Goal: Task Accomplishment & Management: Complete application form

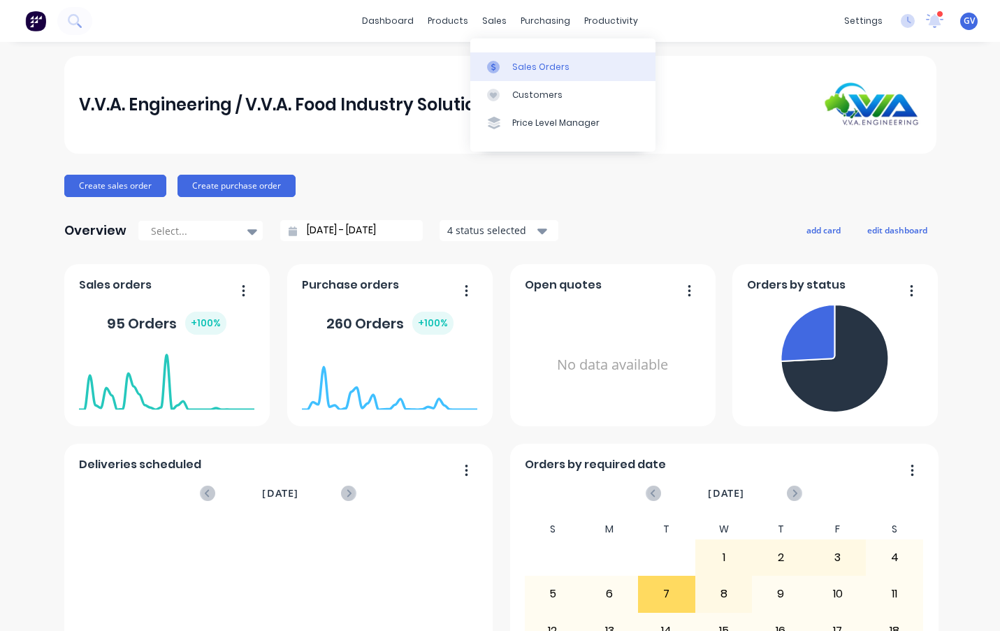
click at [524, 66] on div "Sales Orders" at bounding box center [540, 67] width 57 height 13
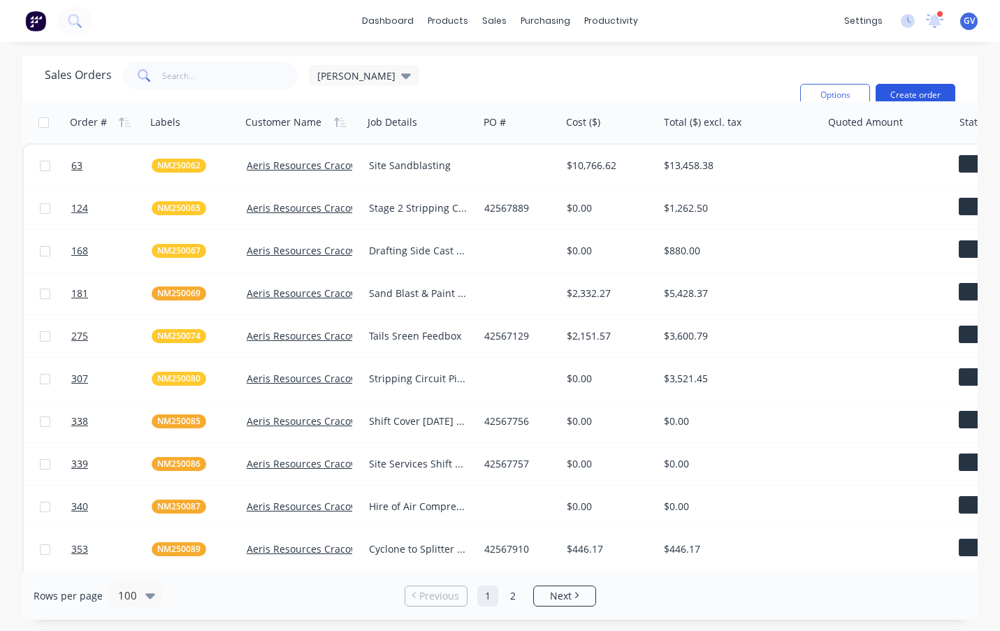
click at [910, 92] on button "Create order" at bounding box center [915, 95] width 80 height 22
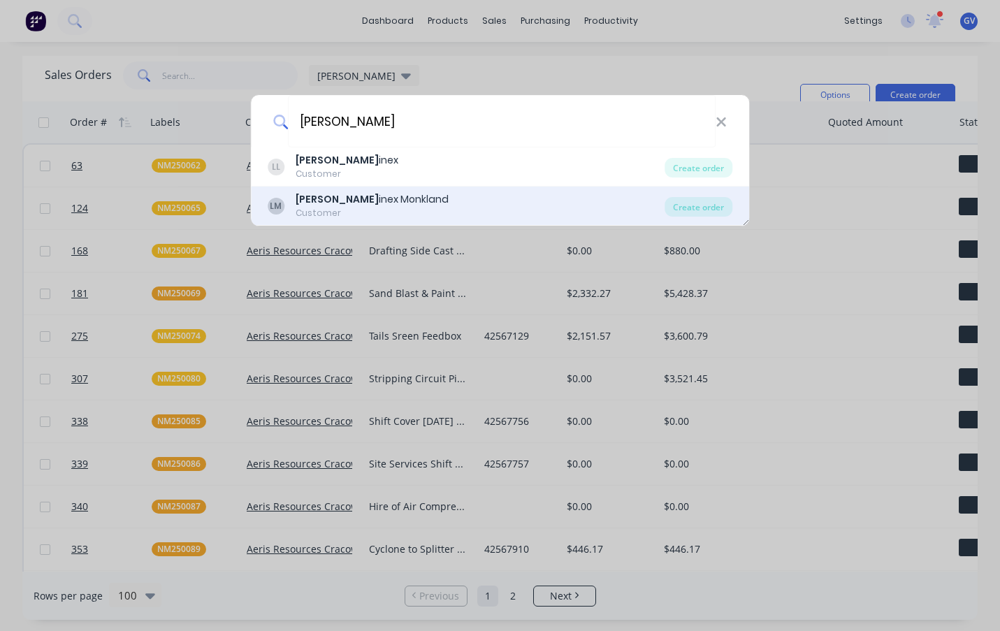
type input "[PERSON_NAME]"
click at [334, 198] on div "[PERSON_NAME] inex Monkland" at bounding box center [371, 199] width 153 height 15
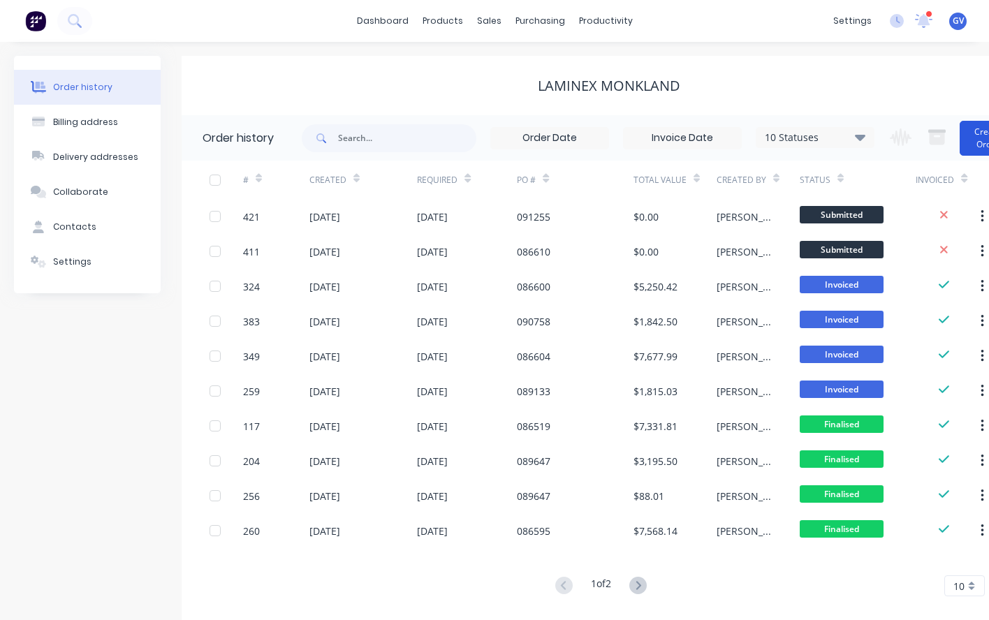
click at [974, 138] on button "Create Order" at bounding box center [988, 138] width 56 height 35
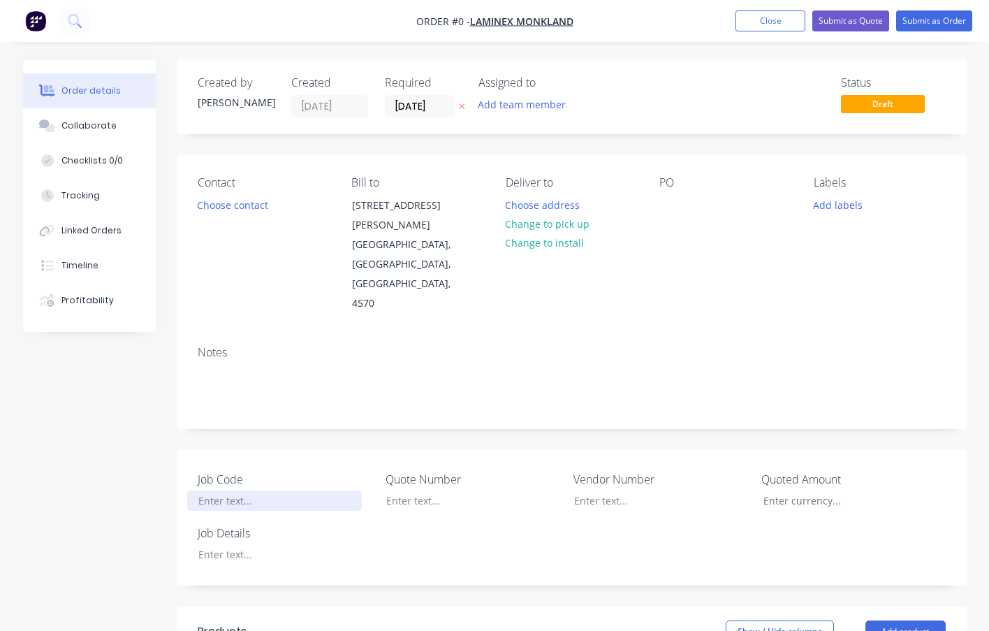
click at [227, 490] on div at bounding box center [274, 500] width 175 height 20
click at [228, 511] on div "Order details Collaborate Checklists 0/0 Tracking Linked Orders Timeline Profit…" at bounding box center [495, 559] width 972 height 1000
drag, startPoint x: 282, startPoint y: 474, endPoint x: 279, endPoint y: 466, distance: 8.6
click at [281, 473] on div "Job Code TLG250049 Quote Number Vendor Number Quoted Amount Job Details G2 Pres…" at bounding box center [572, 518] width 790 height 136
drag, startPoint x: 259, startPoint y: 462, endPoint x: 178, endPoint y: 457, distance: 81.2
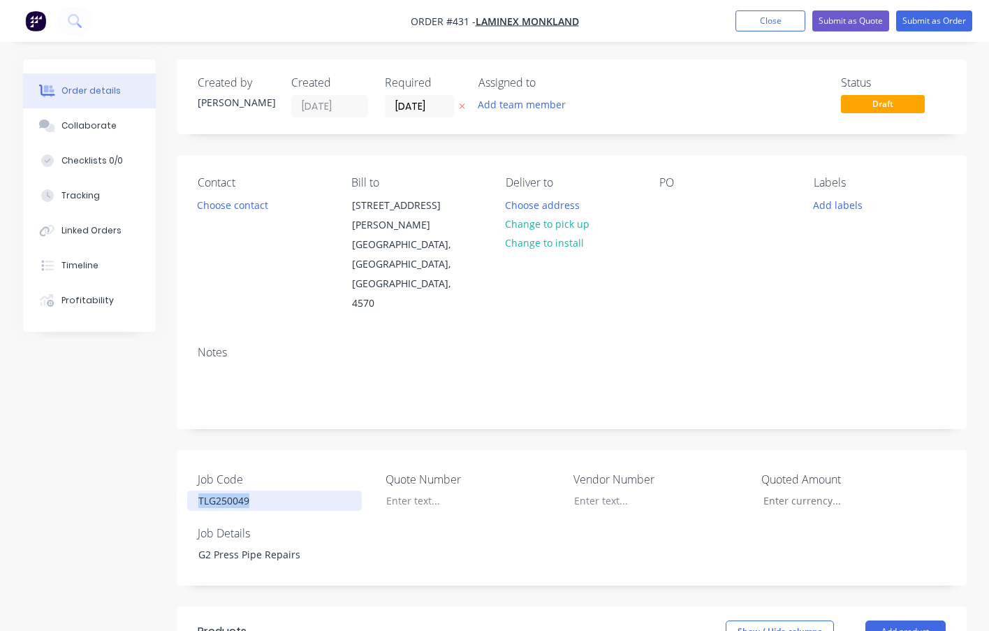
click at [178, 457] on div "Job Code TLG250049 Quote Number Vendor Number Quoted Amount Job Details G2 Pres…" at bounding box center [572, 518] width 790 height 136
copy div "TLG250049"
click at [837, 203] on button "Add labels" at bounding box center [838, 204] width 64 height 19
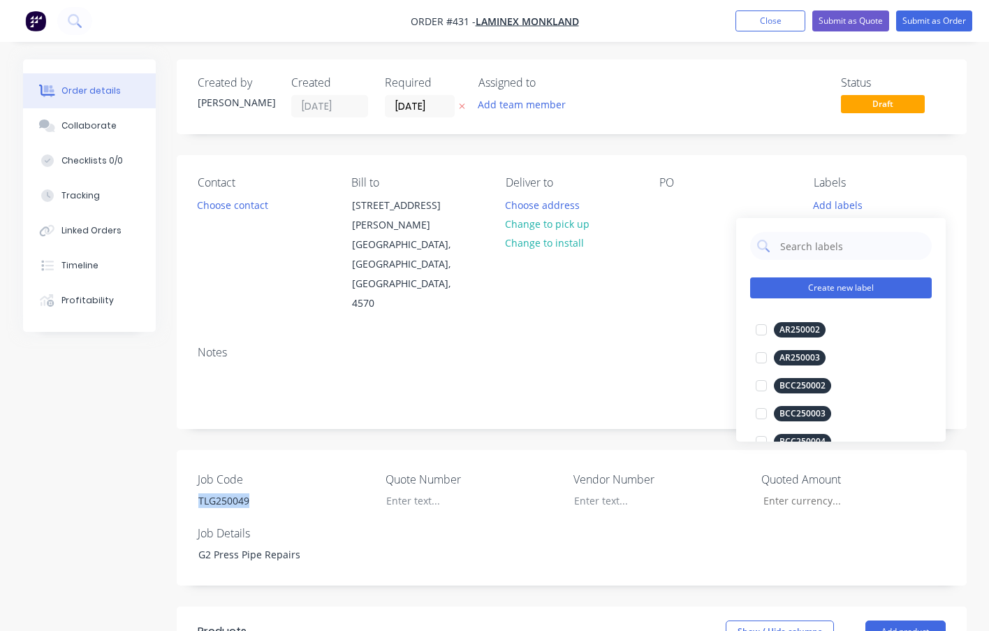
click at [810, 285] on button "Create new label" at bounding box center [841, 287] width 182 height 21
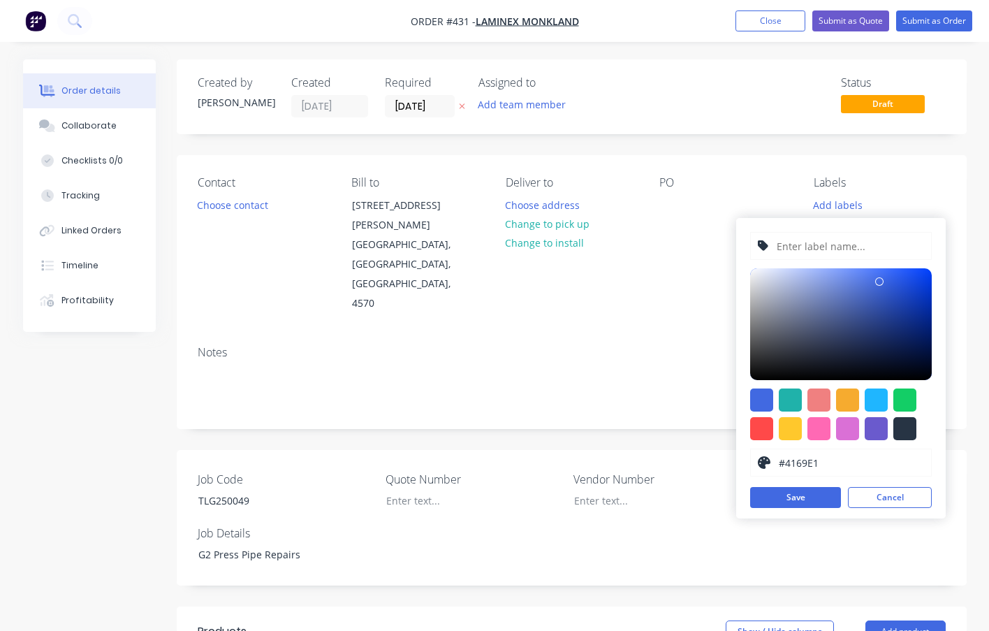
click at [808, 247] on input "text" at bounding box center [849, 246] width 149 height 27
paste input "TLG250049"
type input "TLG250049"
click at [762, 425] on div at bounding box center [761, 428] width 23 height 23
type input "#FF4949"
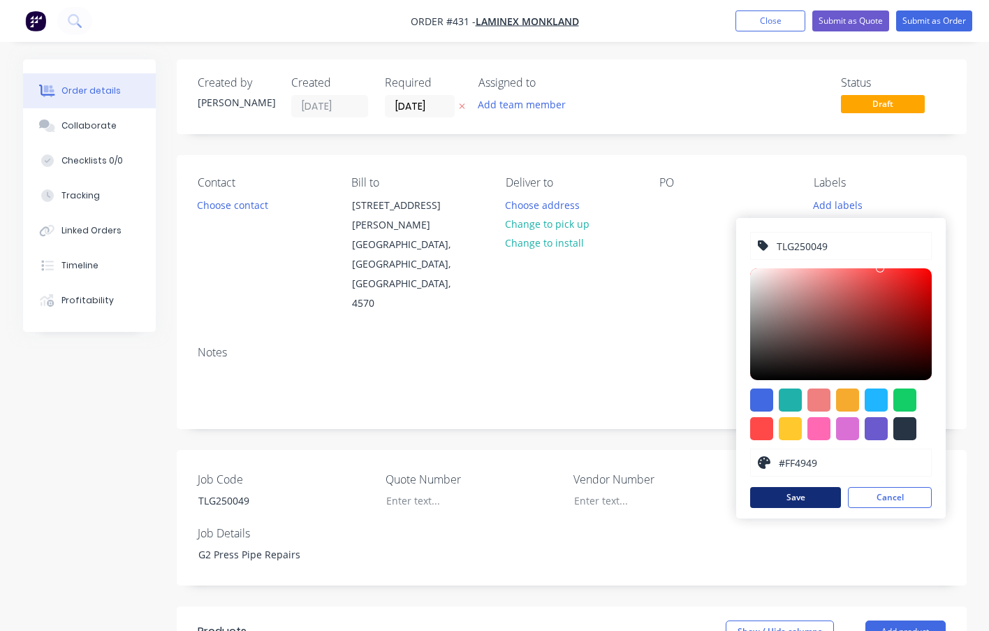
click at [798, 495] on button "Save" at bounding box center [795, 497] width 91 height 21
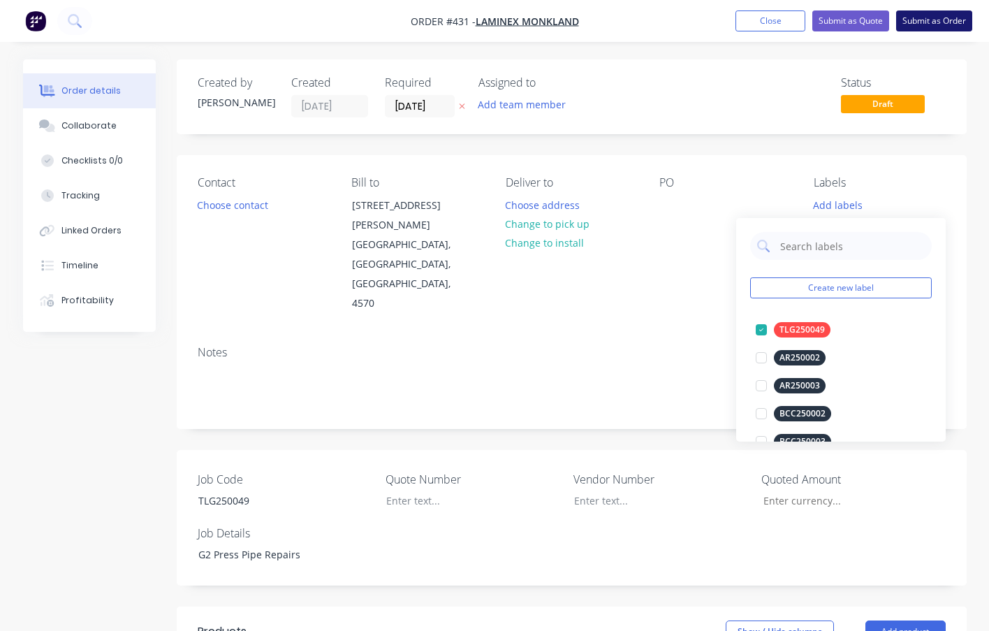
click at [929, 18] on button "Submit as Order" at bounding box center [934, 20] width 76 height 21
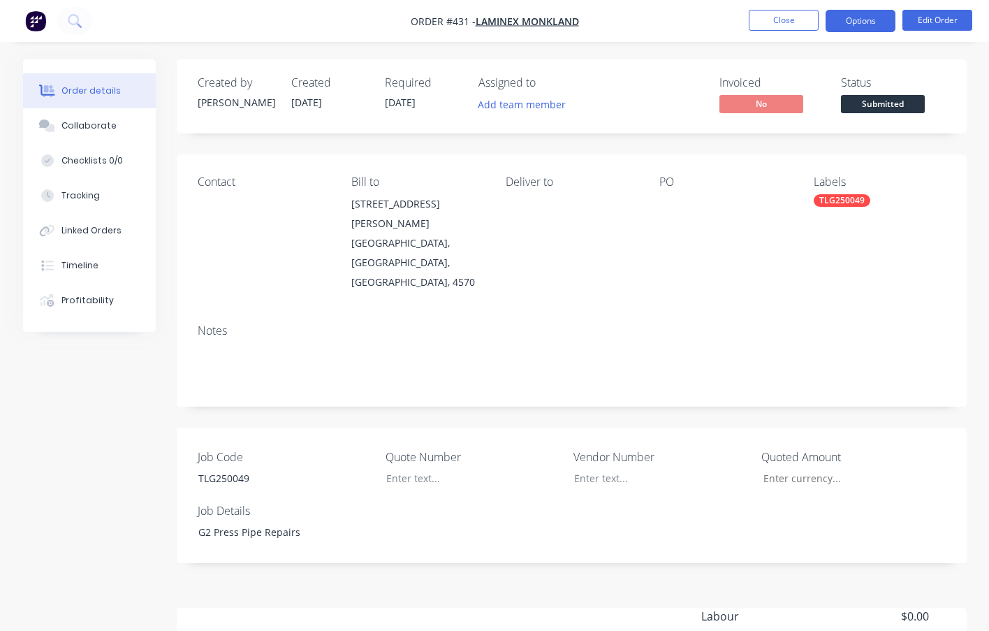
click at [859, 17] on button "Options" at bounding box center [861, 21] width 70 height 22
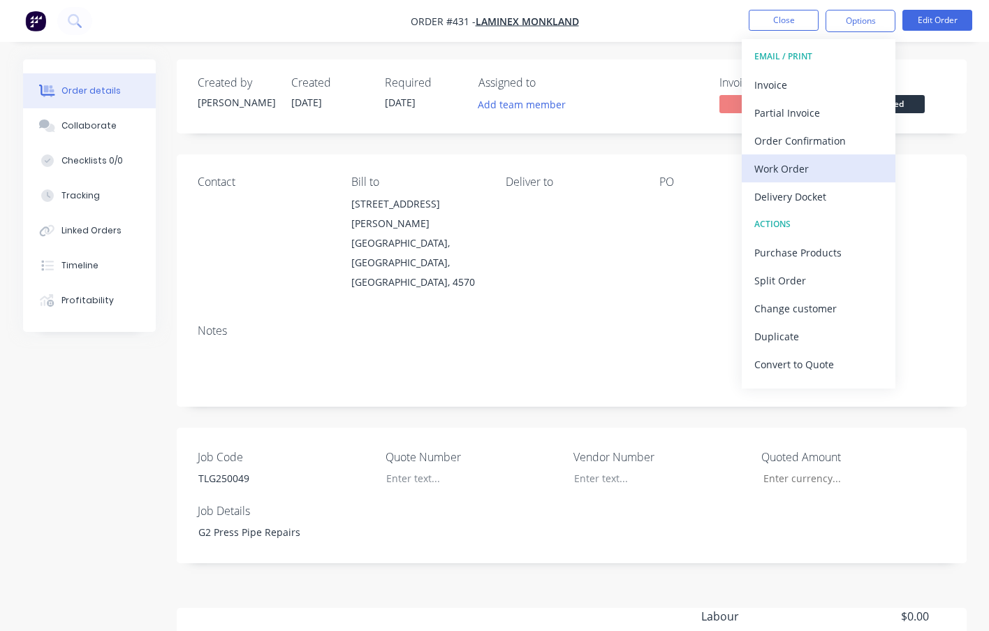
click at [796, 170] on div "Work Order" at bounding box center [818, 169] width 129 height 20
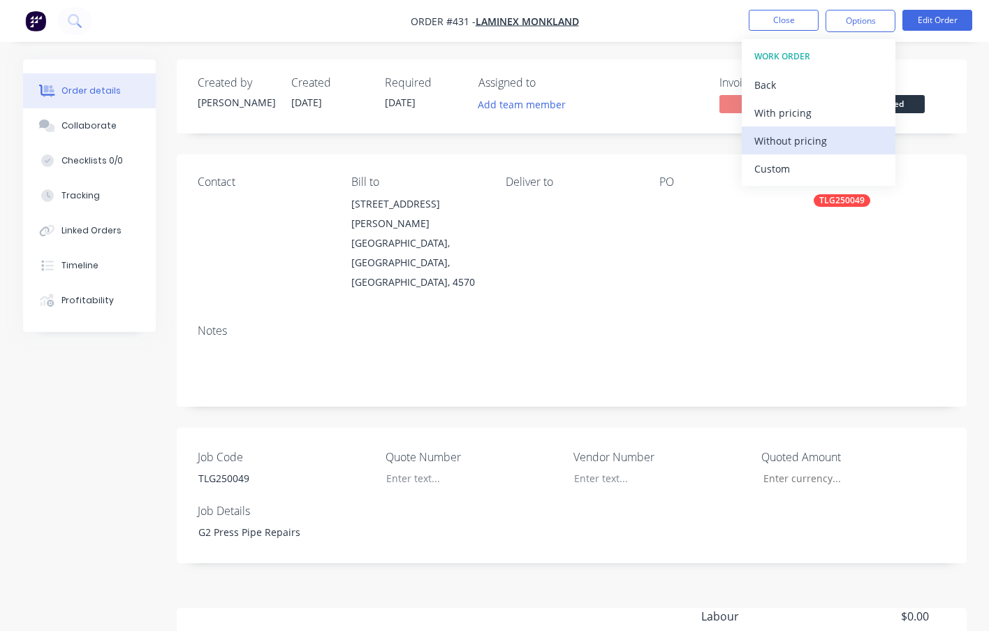
click at [803, 140] on div "Without pricing" at bounding box center [818, 141] width 129 height 20
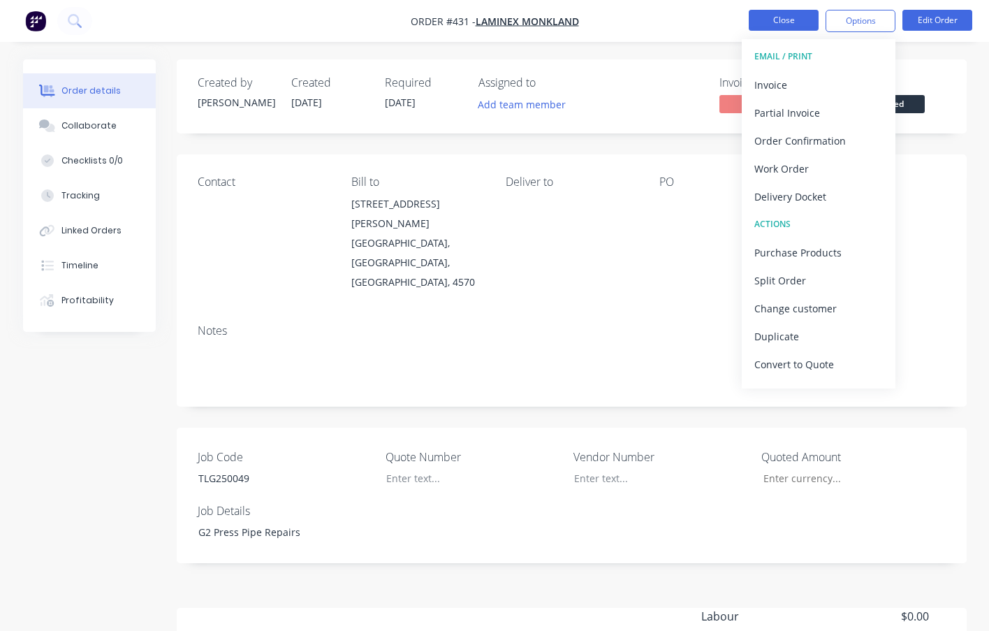
click at [759, 21] on button "Close" at bounding box center [784, 20] width 70 height 21
